Goal: Navigation & Orientation: Find specific page/section

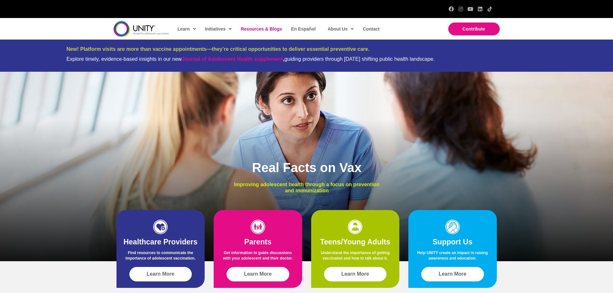
click at [261, 28] on span "Resources & Blogs" at bounding box center [261, 28] width 41 height 5
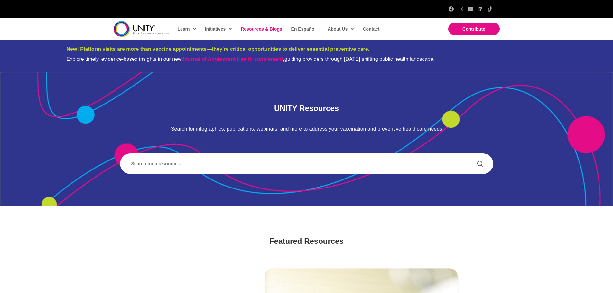
click at [136, 29] on img at bounding box center [141, 29] width 55 height 16
